Goal: Navigation & Orientation: Find specific page/section

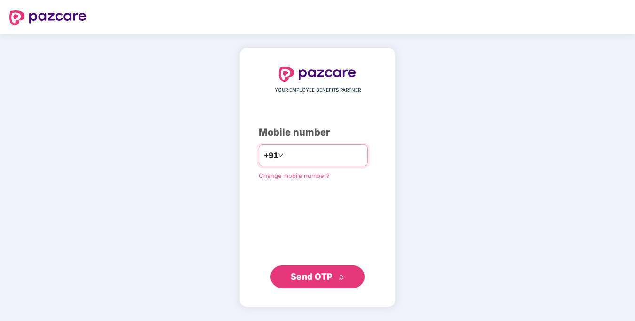
type input "**********"
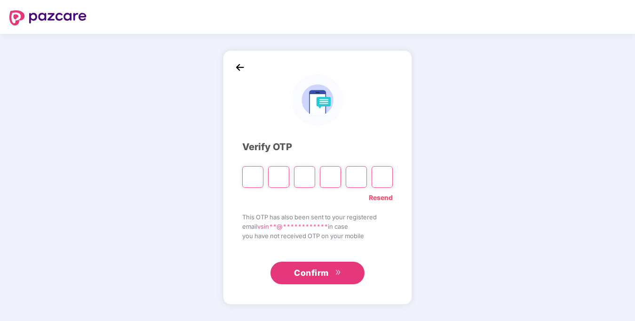
type input "*"
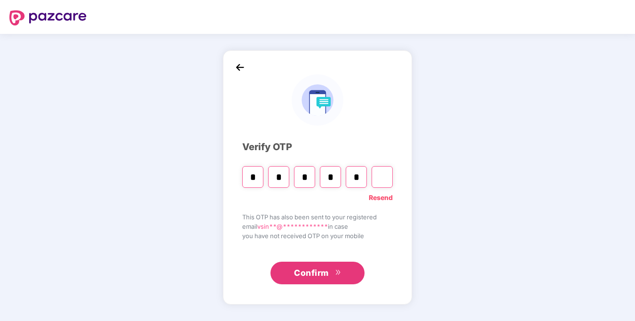
type input "*"
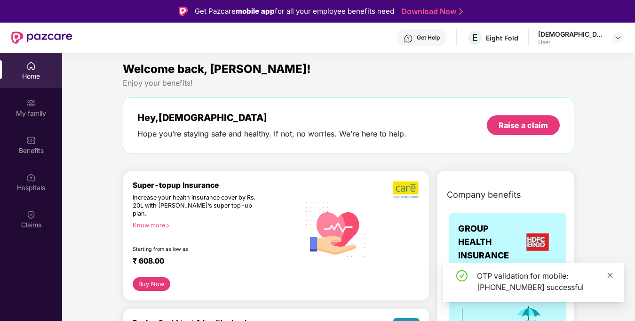
click at [609, 276] on icon "close" at bounding box center [610, 274] width 5 height 5
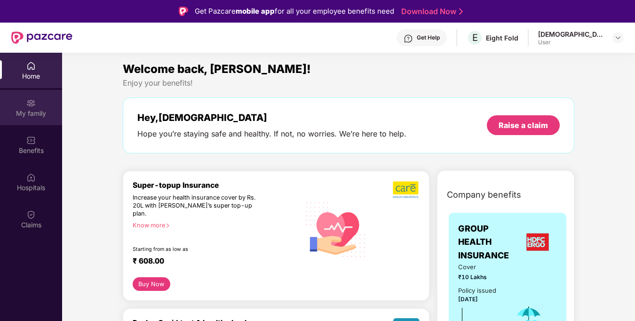
click at [31, 114] on div "My family" at bounding box center [31, 113] width 62 height 9
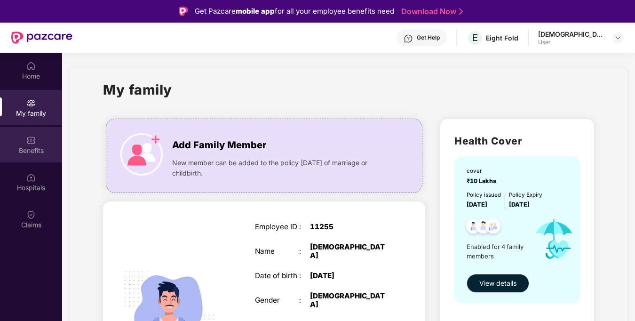
click at [29, 143] on img at bounding box center [30, 139] width 9 height 9
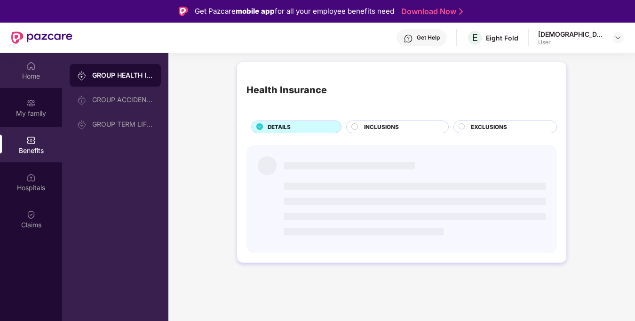
click at [30, 82] on div "Home" at bounding box center [31, 70] width 62 height 35
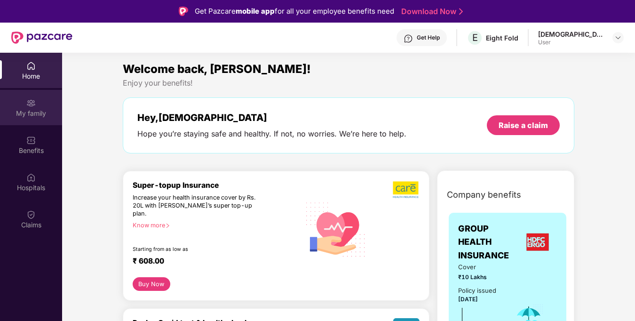
click at [40, 104] on div "My family" at bounding box center [31, 107] width 62 height 35
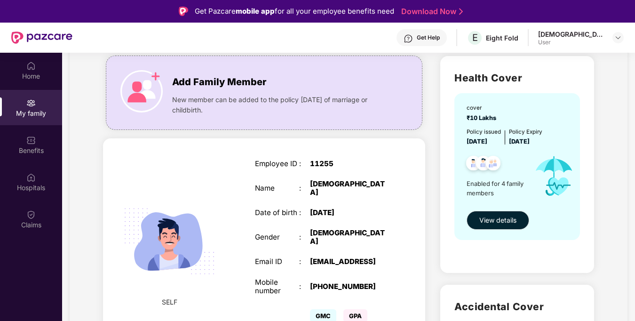
scroll to position [214, 0]
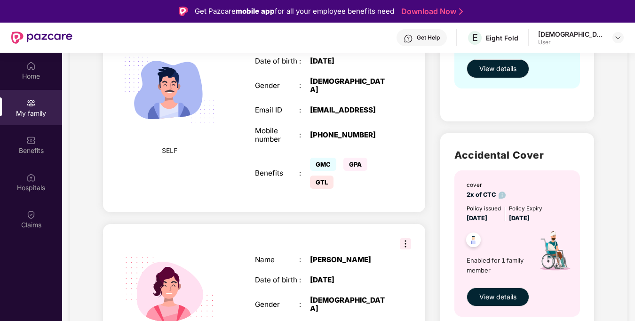
click at [405, 238] on img at bounding box center [405, 243] width 11 height 11
click at [372, 167] on div "GMC GPA GTL" at bounding box center [349, 173] width 78 height 36
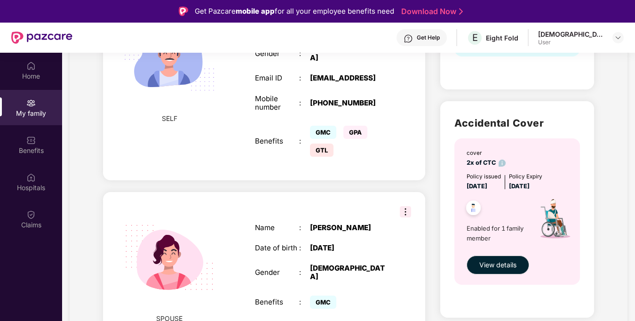
scroll to position [78, 0]
